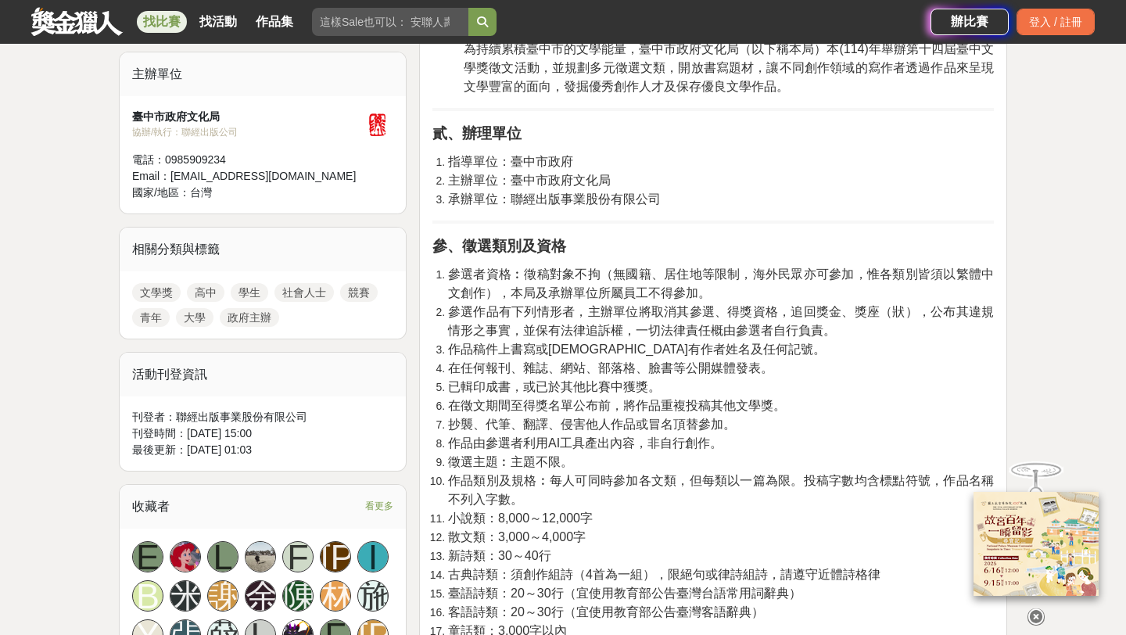
scroll to position [479, 0]
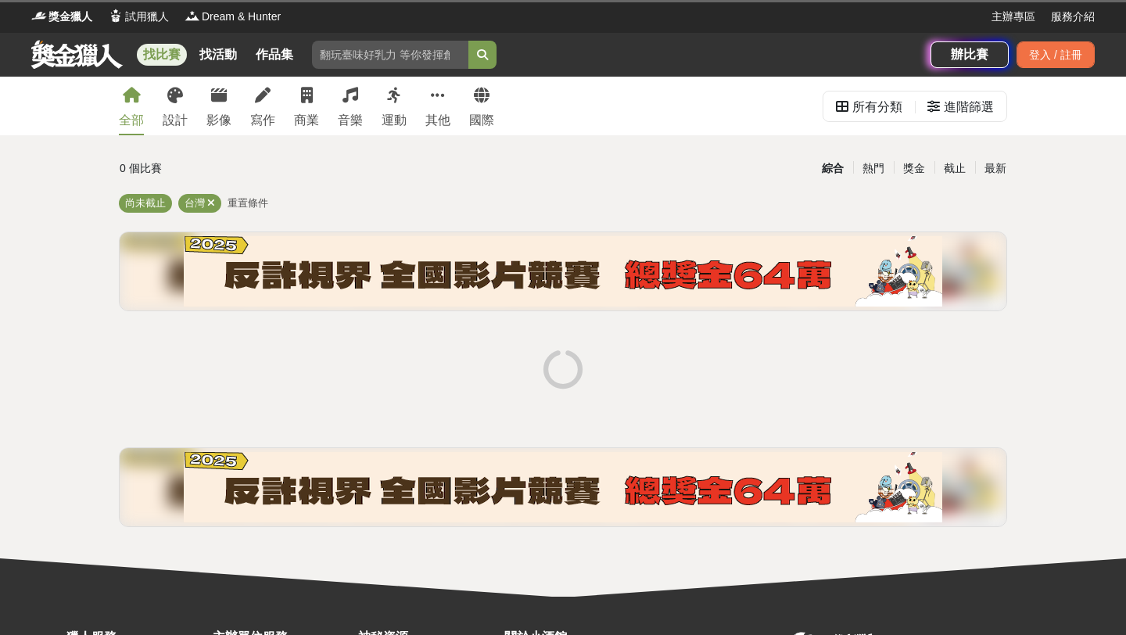
scroll to position [9, 0]
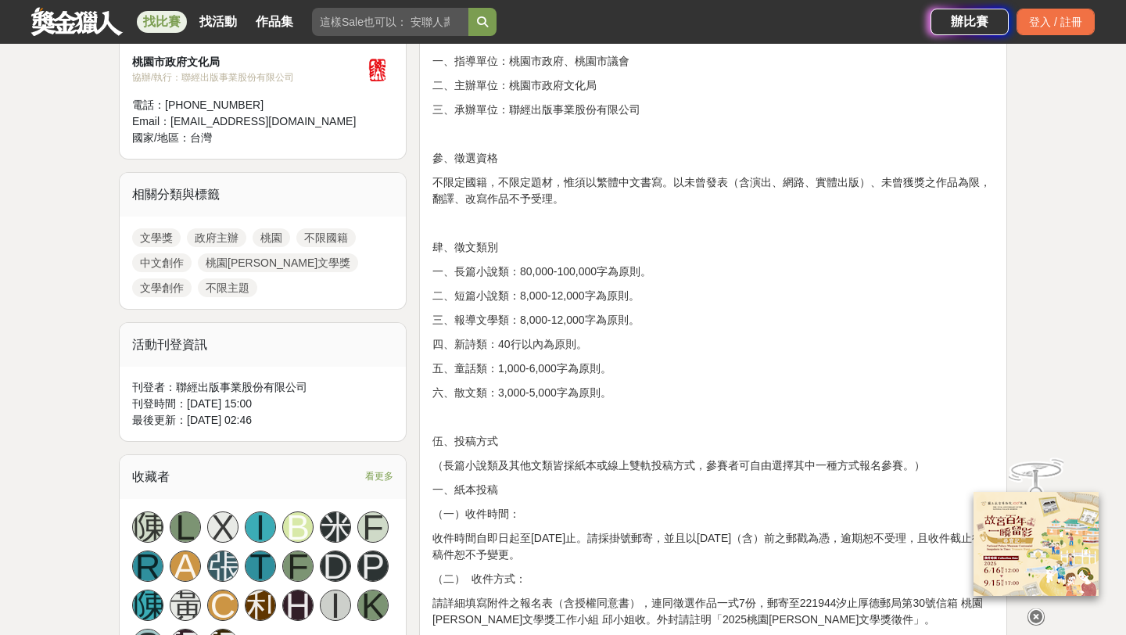
scroll to position [550, 0]
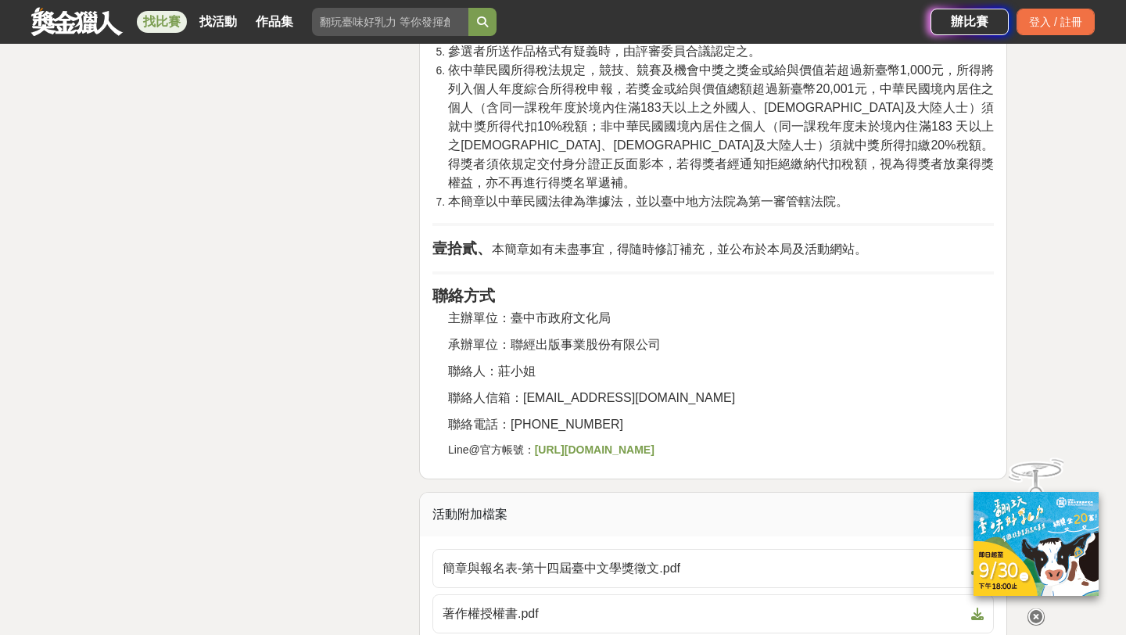
scroll to position [3178, 0]
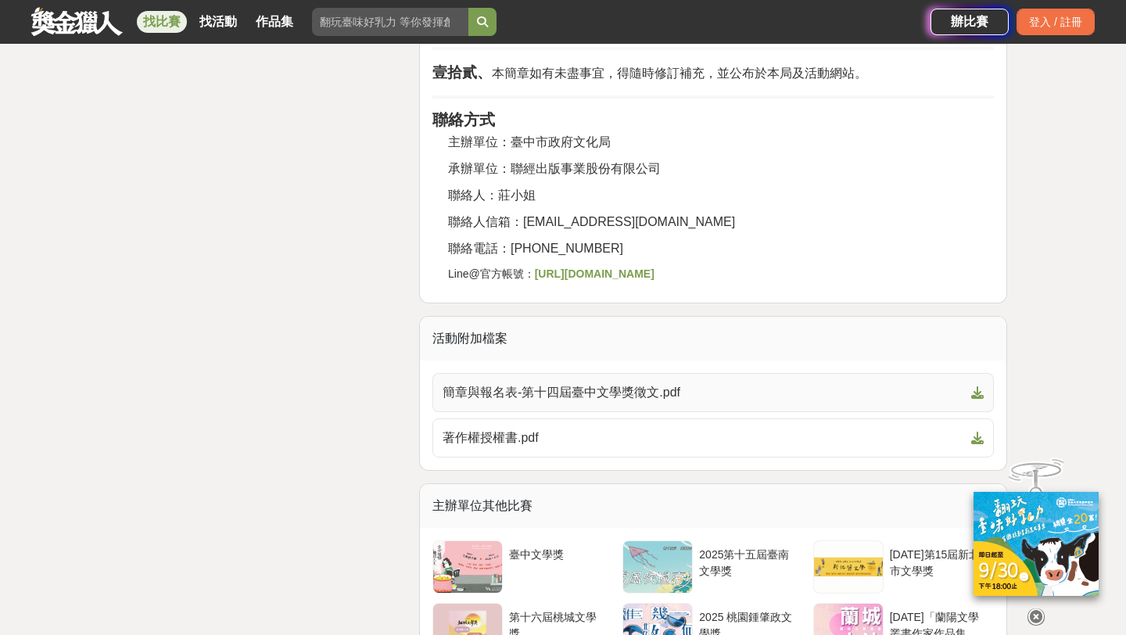
click at [532, 383] on span "簡章與報名表-第十四屆臺中文學獎徵文.pdf" at bounding box center [703, 392] width 522 height 19
